Goal: Transaction & Acquisition: Subscribe to service/newsletter

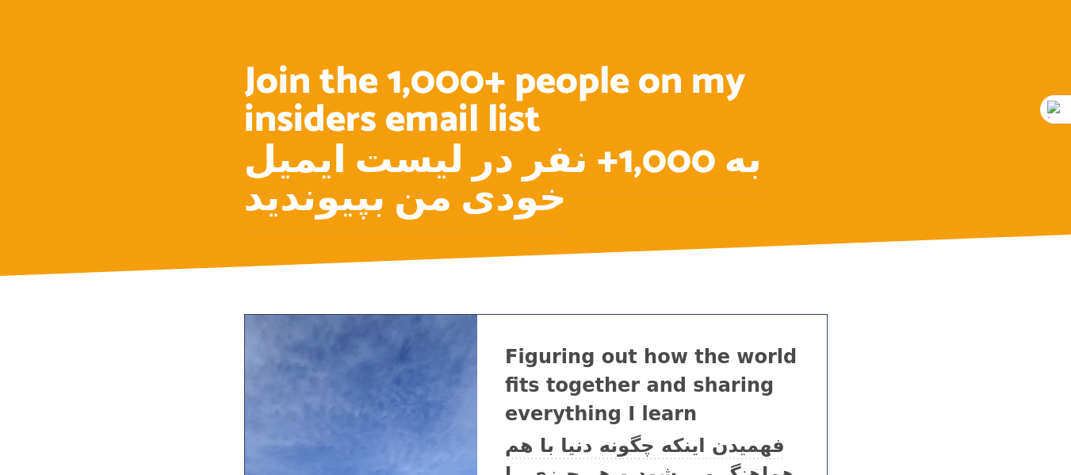
scroll to position [396, 0]
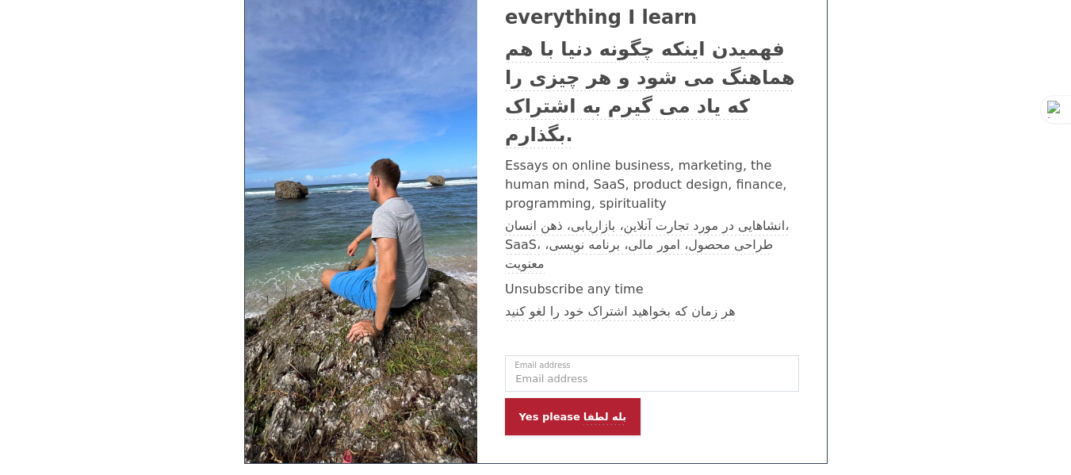
click at [586, 355] on input "Email address" at bounding box center [651, 373] width 293 height 36
type input "[EMAIL_ADDRESS][DOMAIN_NAME]"
click at [580, 411] on sider-trans "بله لطفا" at bounding box center [603, 417] width 46 height 12
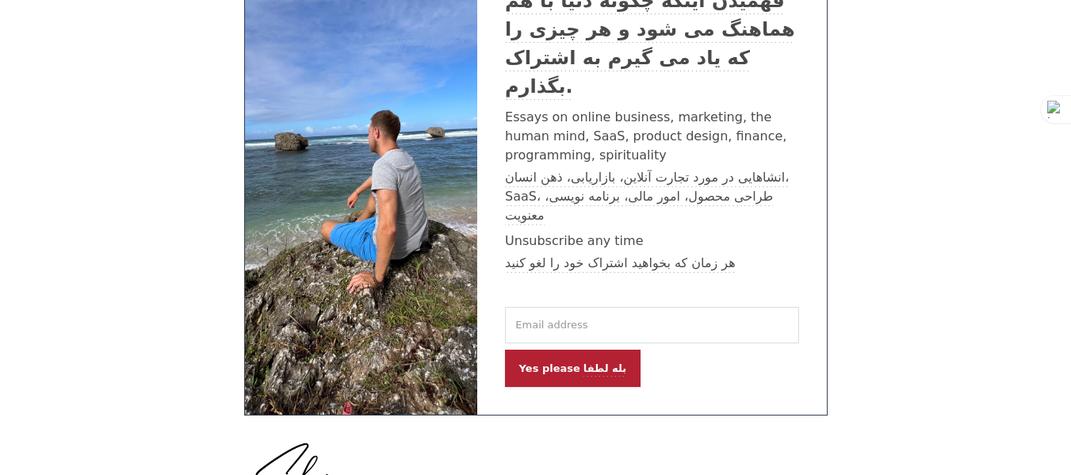
scroll to position [443, 0]
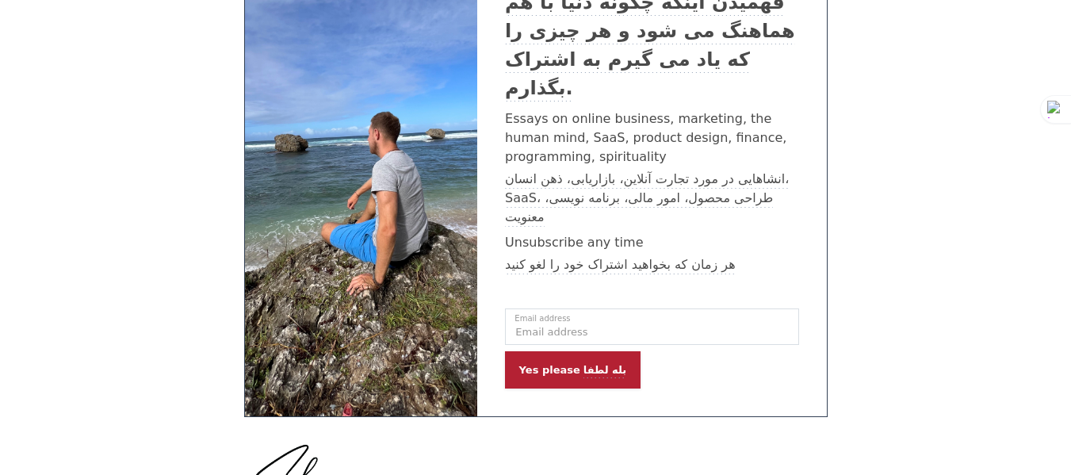
click at [609, 308] on input "Email address" at bounding box center [651, 326] width 293 height 36
paste input "[EMAIL_ADDRESS][DOMAIN_NAME]"
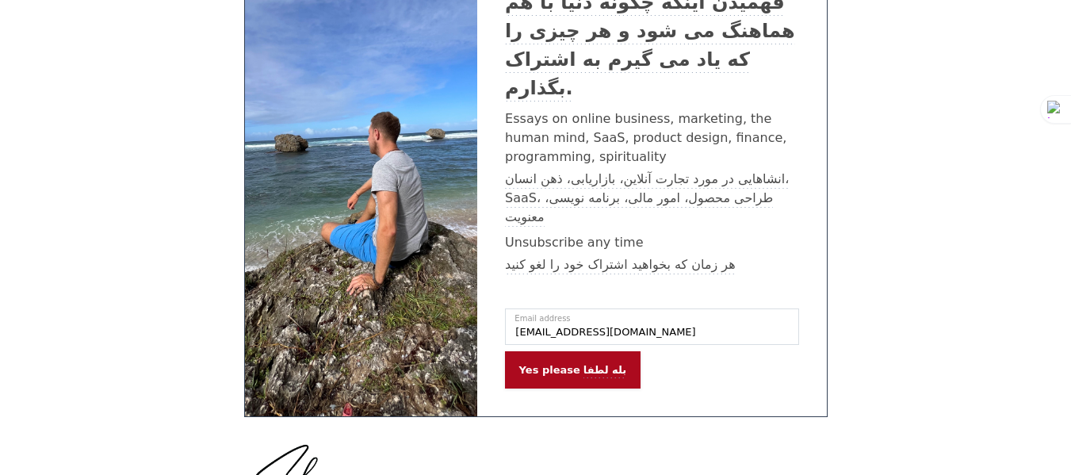
type input "[EMAIL_ADDRESS][DOMAIN_NAME]"
click at [529, 362] on p "Yes please بله لطفا" at bounding box center [573, 370] width 108 height 16
